Goal: Information Seeking & Learning: Learn about a topic

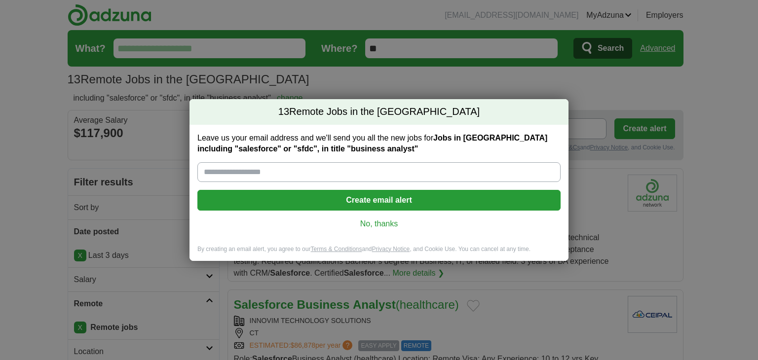
click at [365, 214] on div "Leave us your email address and we'll send you all the new jobs for Jobs in [GE…" at bounding box center [378, 185] width 379 height 120
click at [365, 216] on div "Leave us your email address and we'll send you all the new jobs for Jobs in US …" at bounding box center [378, 185] width 379 height 120
click at [381, 222] on link "No, thanks" at bounding box center [378, 224] width 347 height 11
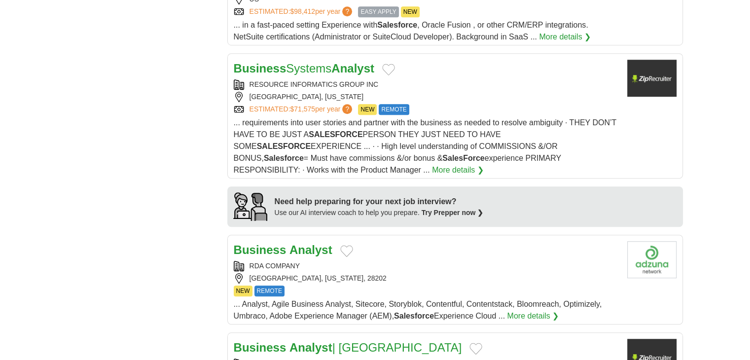
scroll to position [658, 0]
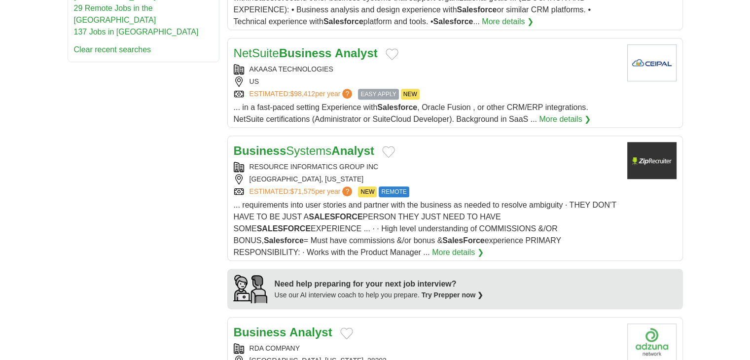
drag, startPoint x: 290, startPoint y: 62, endPoint x: 269, endPoint y: 152, distance: 93.2
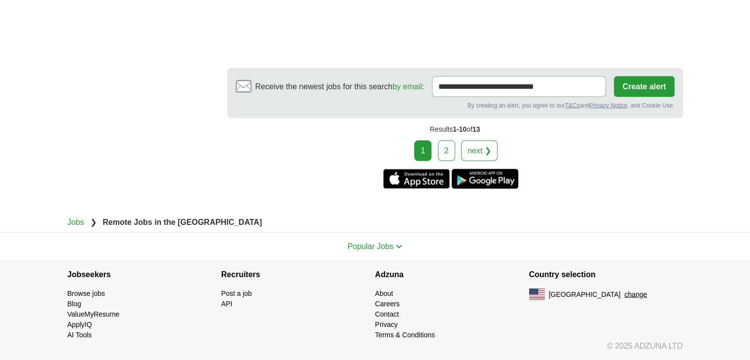
scroll to position [1967, 0]
click at [450, 151] on link "2" at bounding box center [446, 151] width 17 height 21
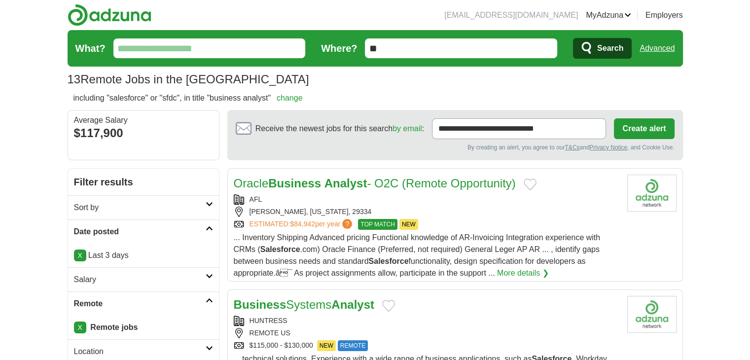
click at [648, 52] on link "Advanced" at bounding box center [657, 48] width 35 height 20
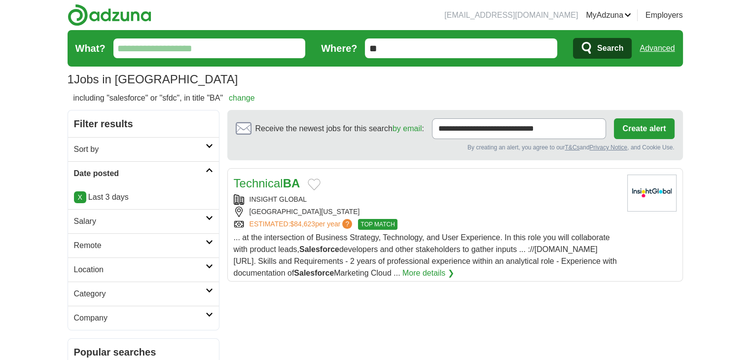
click at [120, 249] on h2 "Remote" at bounding box center [140, 246] width 132 height 12
click at [104, 266] on link "Remote jobs" at bounding box center [96, 269] width 44 height 8
